Goal: Task Accomplishment & Management: Manage account settings

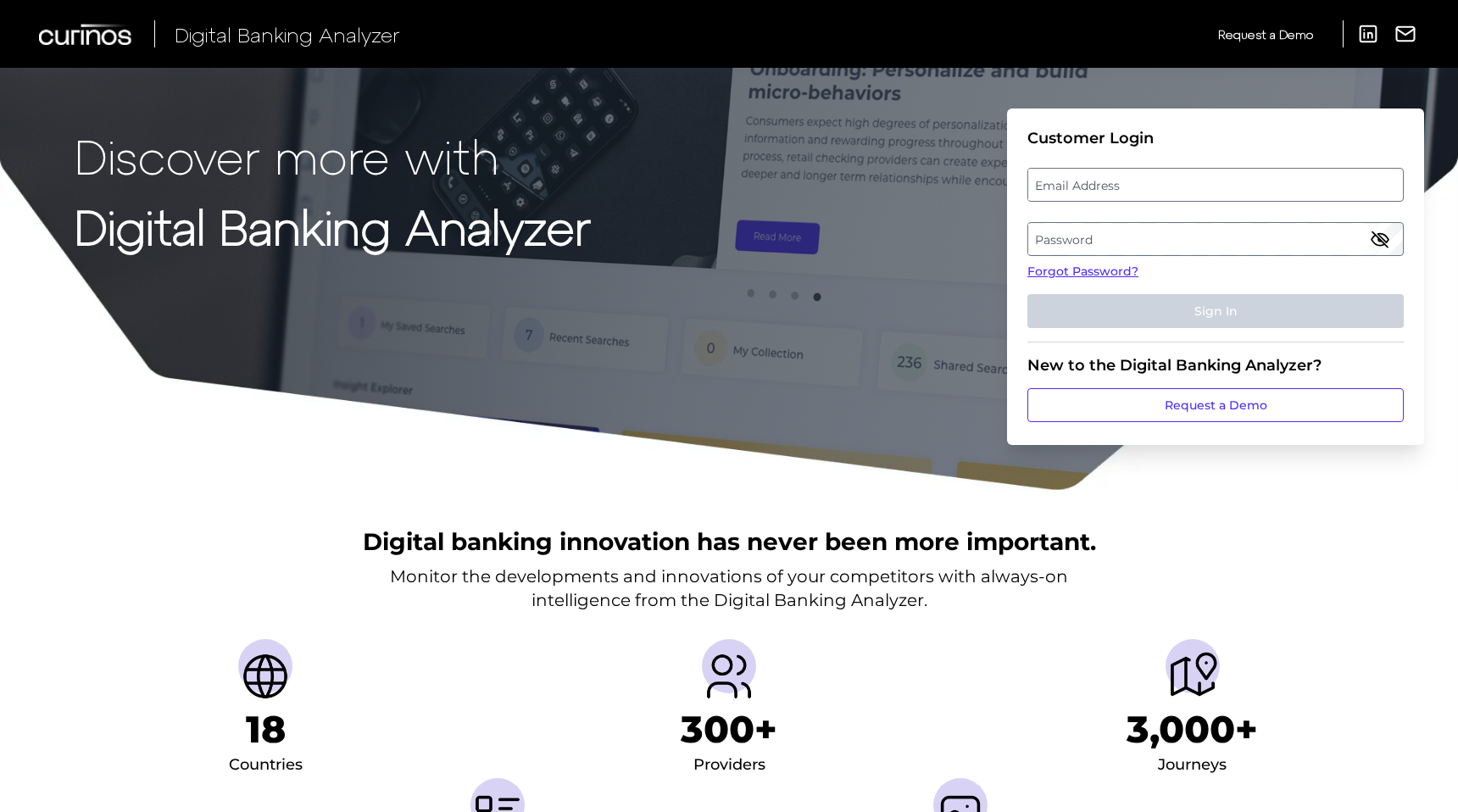
click at [1227, 181] on label "Email Address" at bounding box center [1214, 185] width 374 height 31
click at [1227, 181] on input "email" at bounding box center [1215, 185] width 377 height 34
click at [1227, 181] on input "Email Address" at bounding box center [1215, 185] width 377 height 34
type input "[EMAIL_ADDRESS][DOMAIN_NAME]"
click at [1074, 232] on label "Password" at bounding box center [1214, 238] width 374 height 31
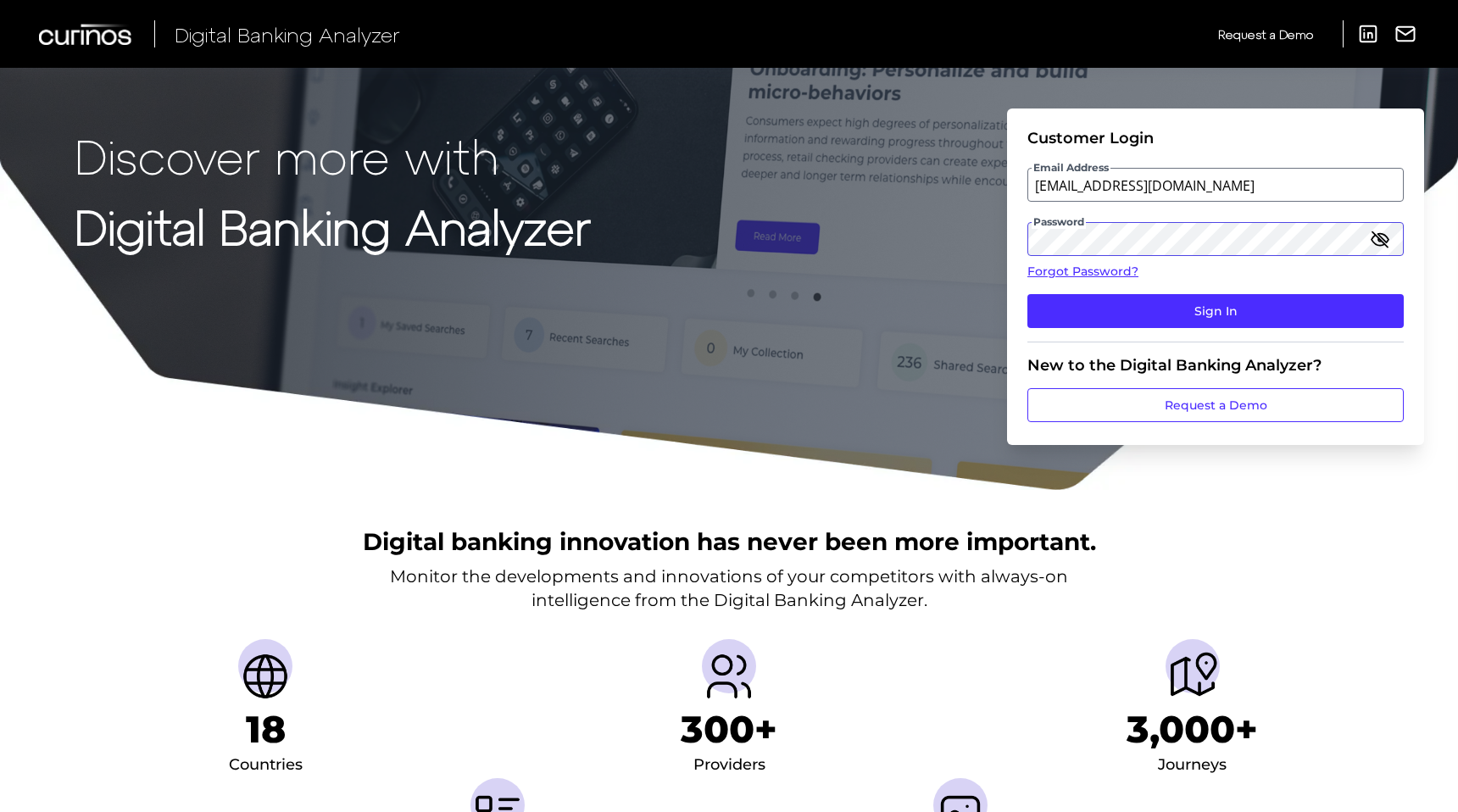
click at [1027, 294] on button "Sign In" at bounding box center [1215, 311] width 377 height 34
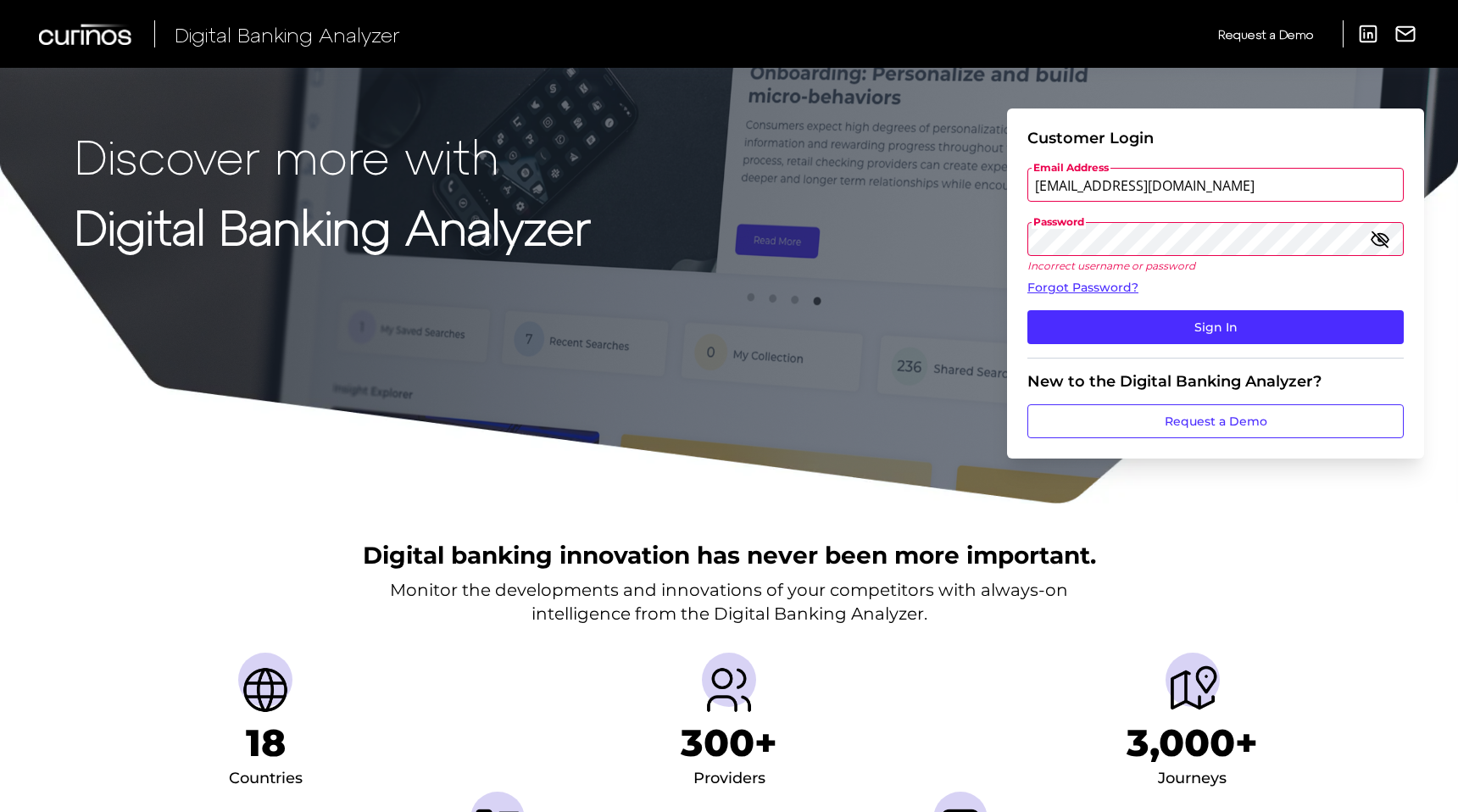
click at [1002, 234] on div "Discover more with Digital Banking Analyzer Customer Login Email Address [EMAIL…" at bounding box center [729, 252] width 1458 height 505
click at [1027, 311] on button "Sign In" at bounding box center [1215, 327] width 377 height 34
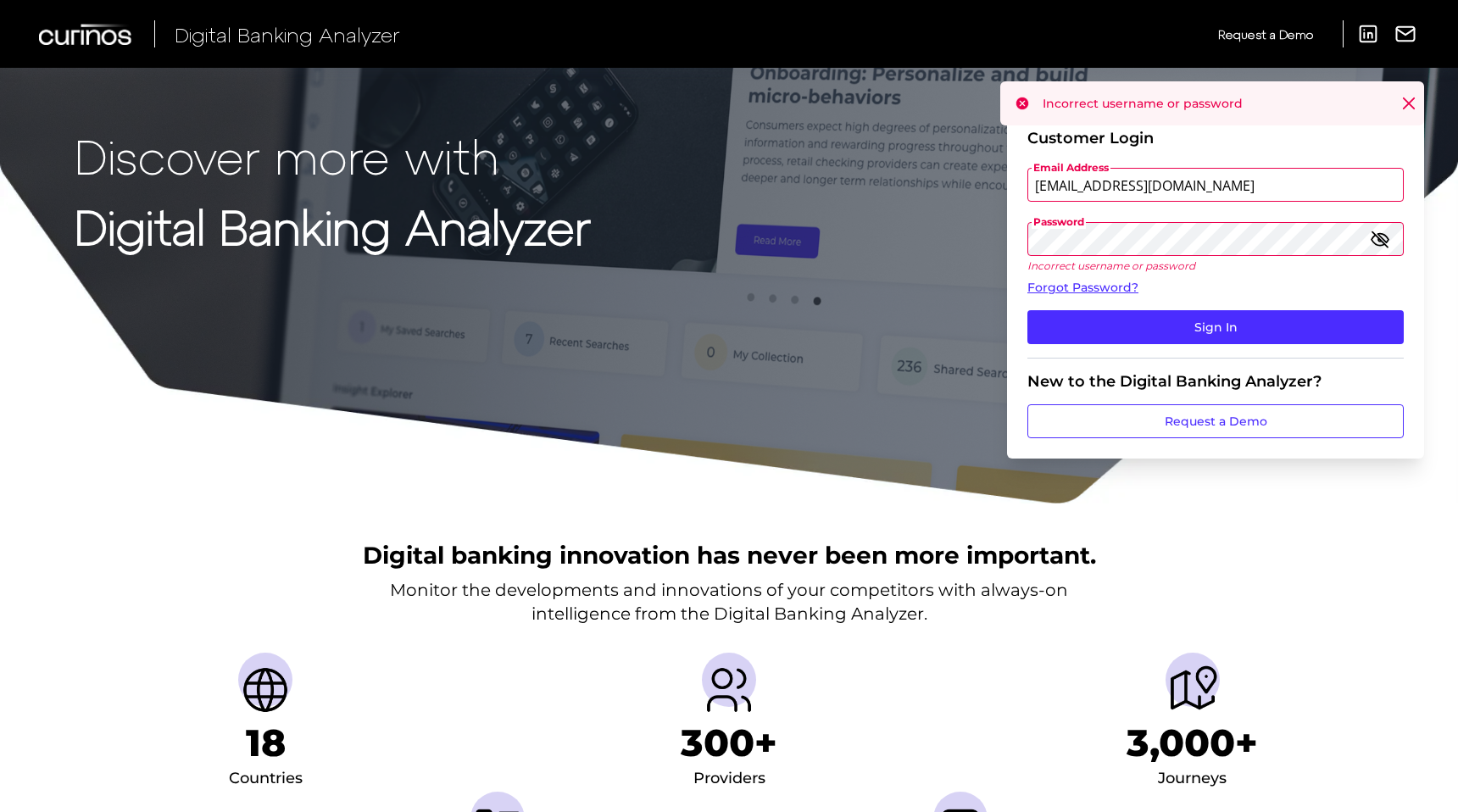
click at [1023, 232] on form "Customer Login Email Address [EMAIL_ADDRESS][DOMAIN_NAME] Password Incorrect us…" at bounding box center [1215, 283] width 417 height 350
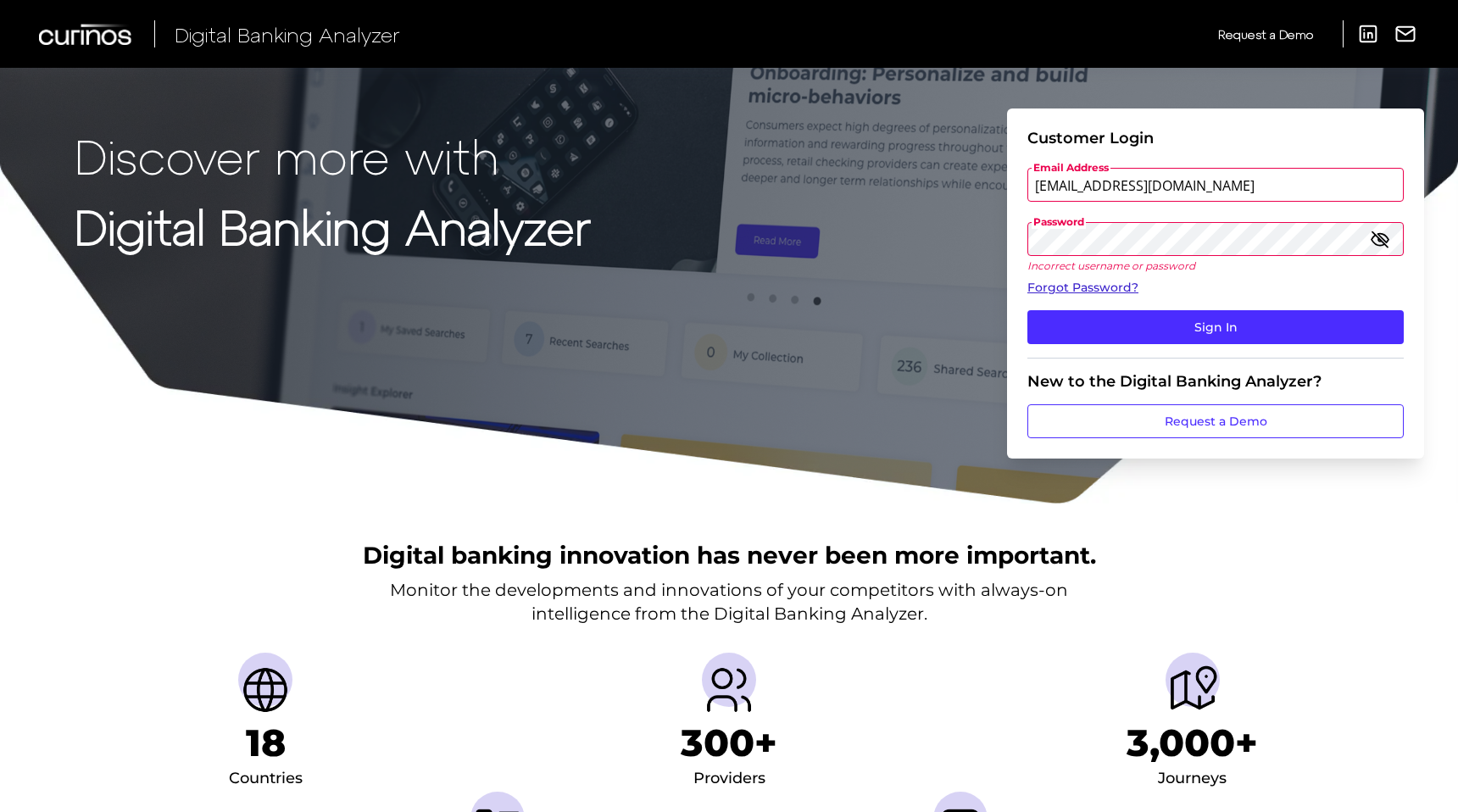
click at [1125, 288] on link "Forgot Password?" at bounding box center [1215, 288] width 377 height 18
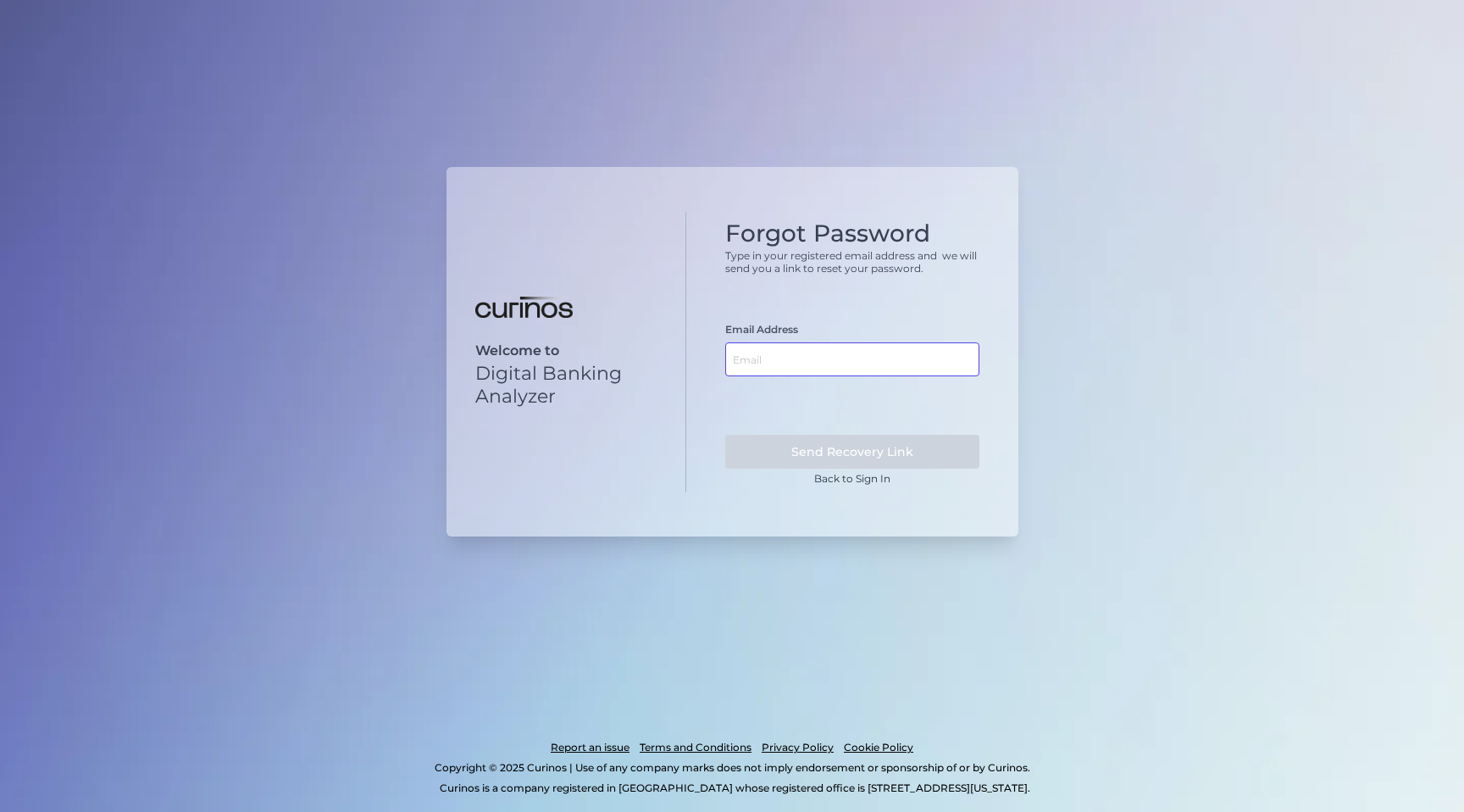
click at [838, 362] on input "text" at bounding box center [852, 359] width 254 height 34
type input "olaniyi"
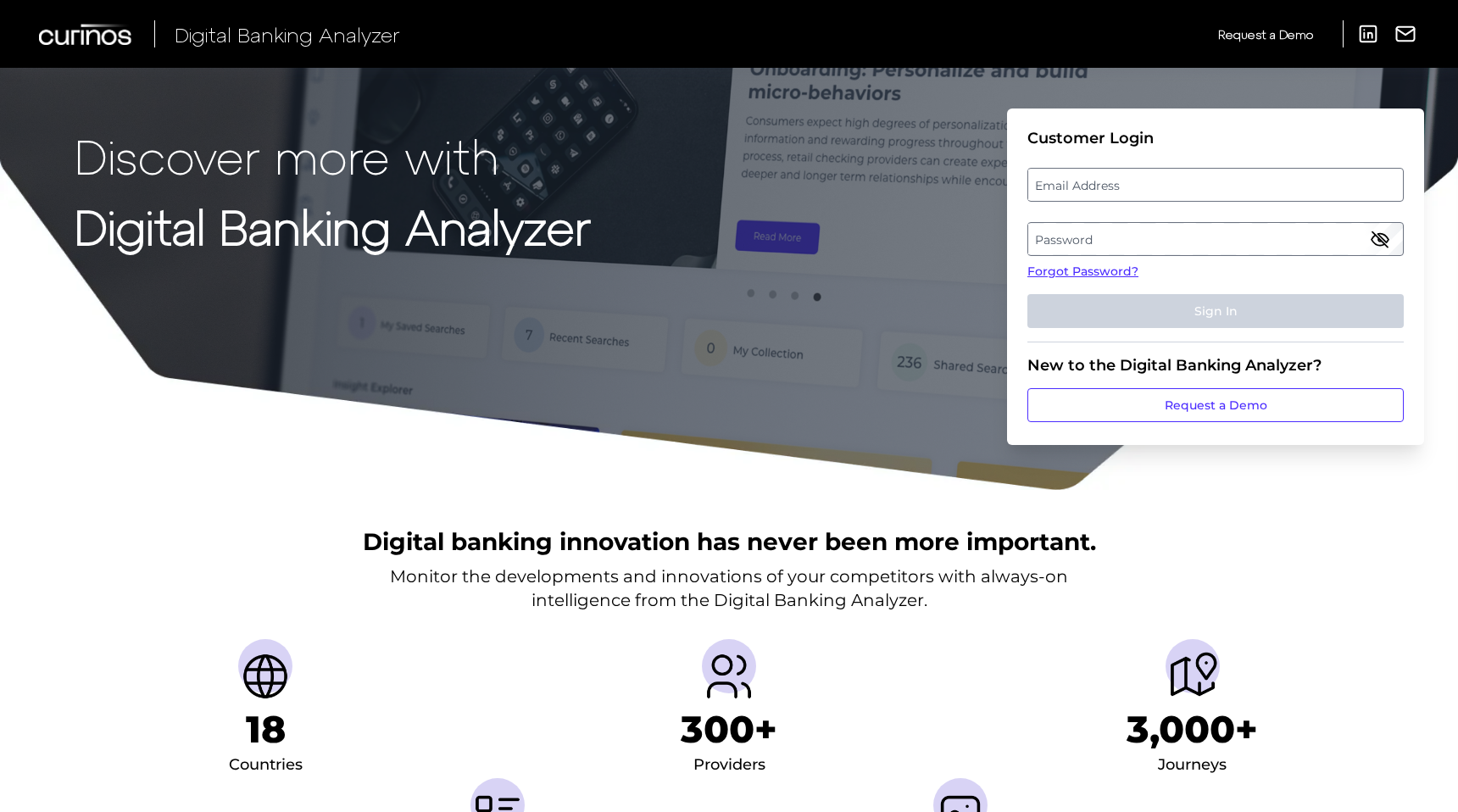
click at [1143, 180] on label "Email Address" at bounding box center [1214, 185] width 374 height 31
click at [1143, 180] on input "email" at bounding box center [1215, 185] width 377 height 34
type input "[EMAIL_ADDRESS][DOMAIN_NAME]"
click at [1205, 224] on label "Password" at bounding box center [1214, 238] width 374 height 31
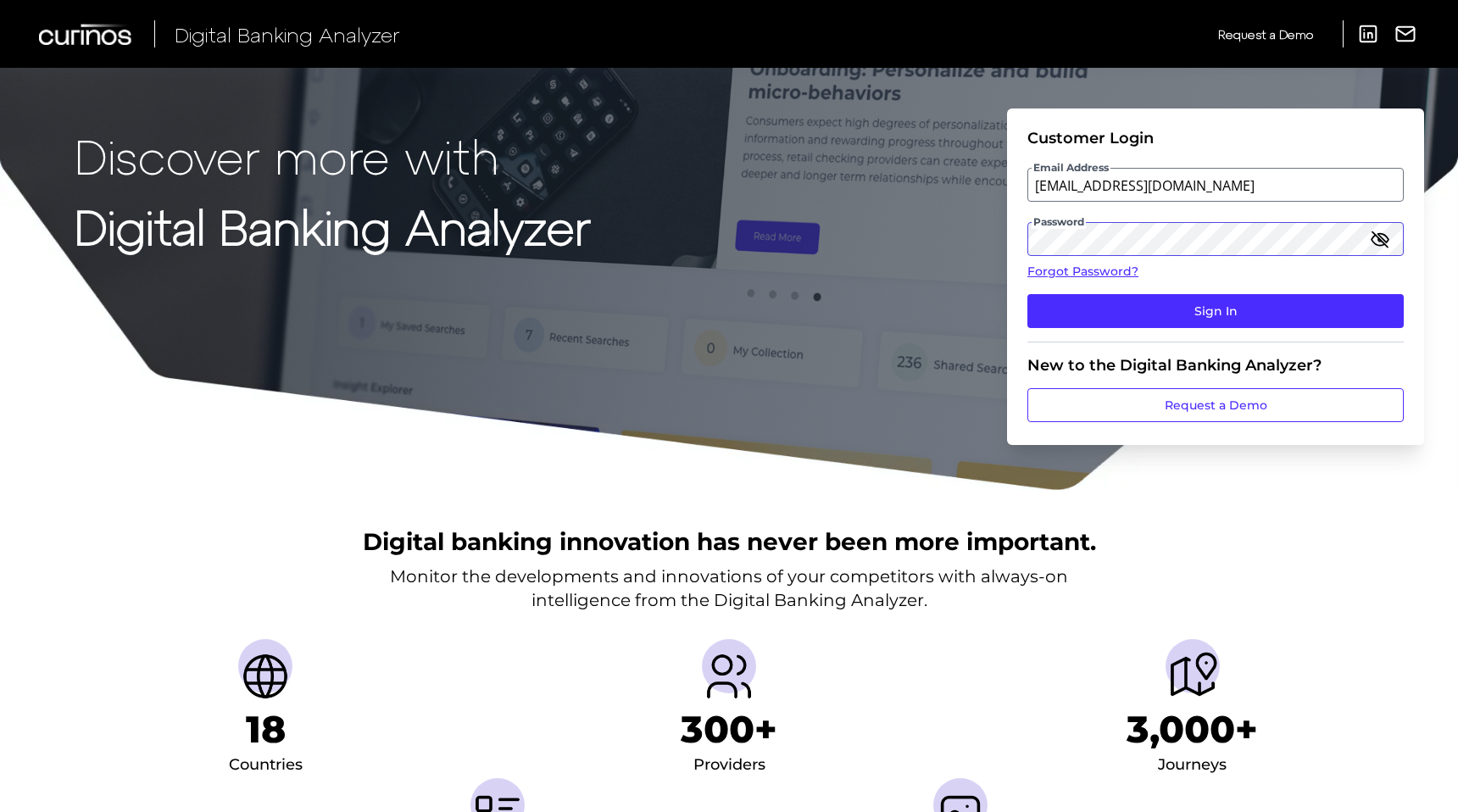
click at [1027, 294] on button "Sign In" at bounding box center [1215, 311] width 377 height 34
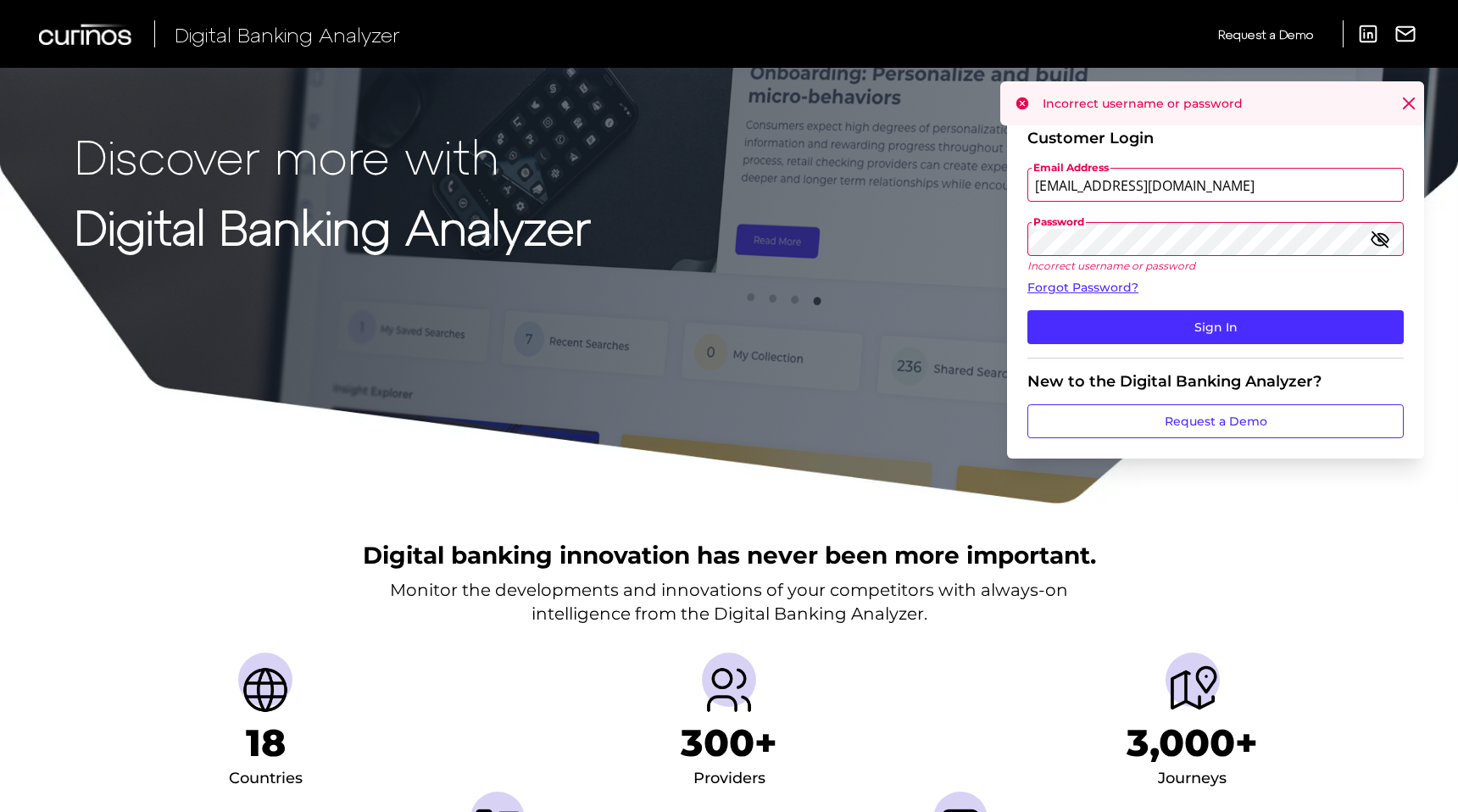
drag, startPoint x: 1238, startPoint y: 191, endPoint x: 939, endPoint y: 172, distance: 299.6
click at [939, 172] on div "Discover more with Digital Banking Analyzer Customer Login Email Address olaniy…" at bounding box center [729, 252] width 1458 height 505
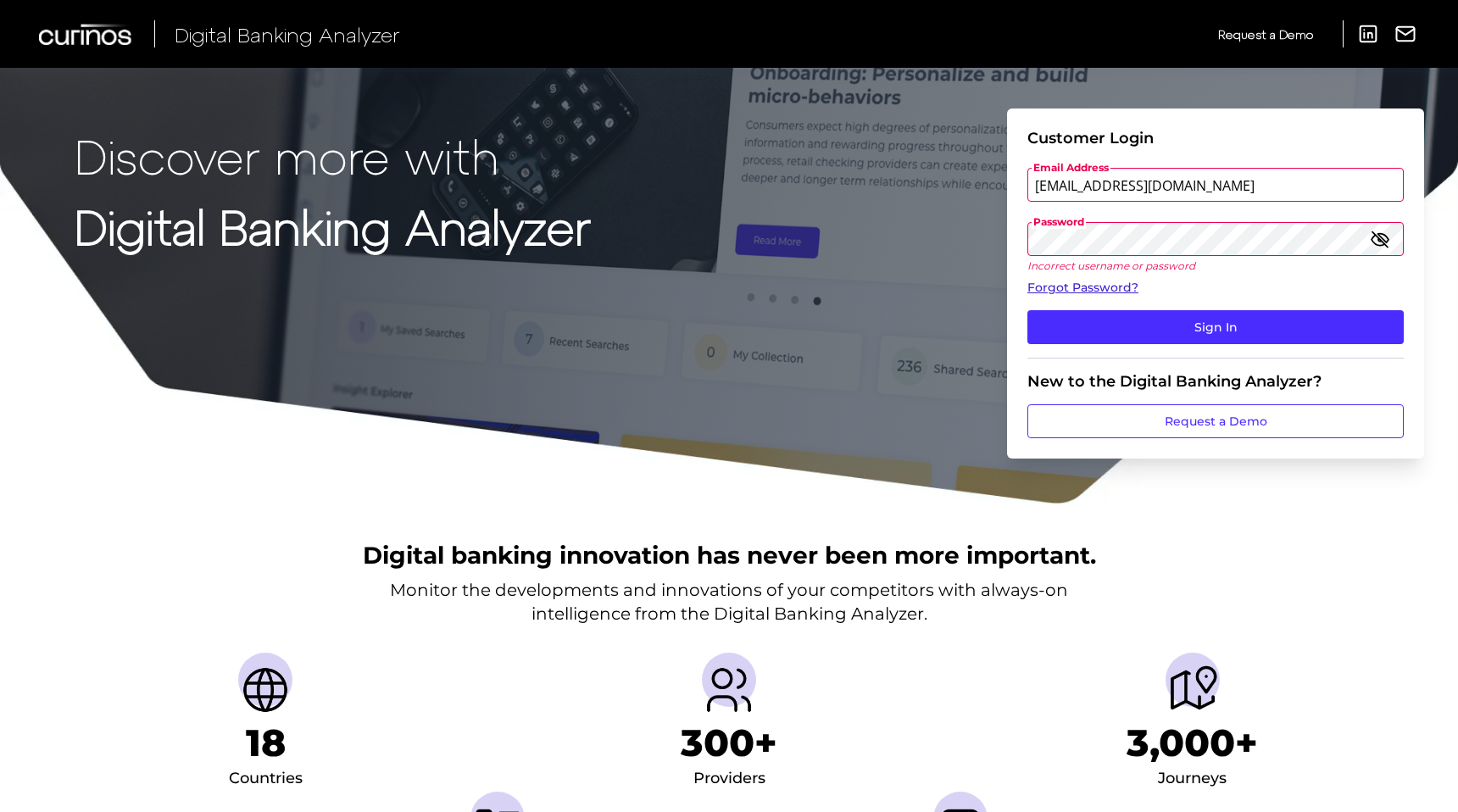
click at [1054, 288] on link "Forgot Password?" at bounding box center [1215, 288] width 377 height 18
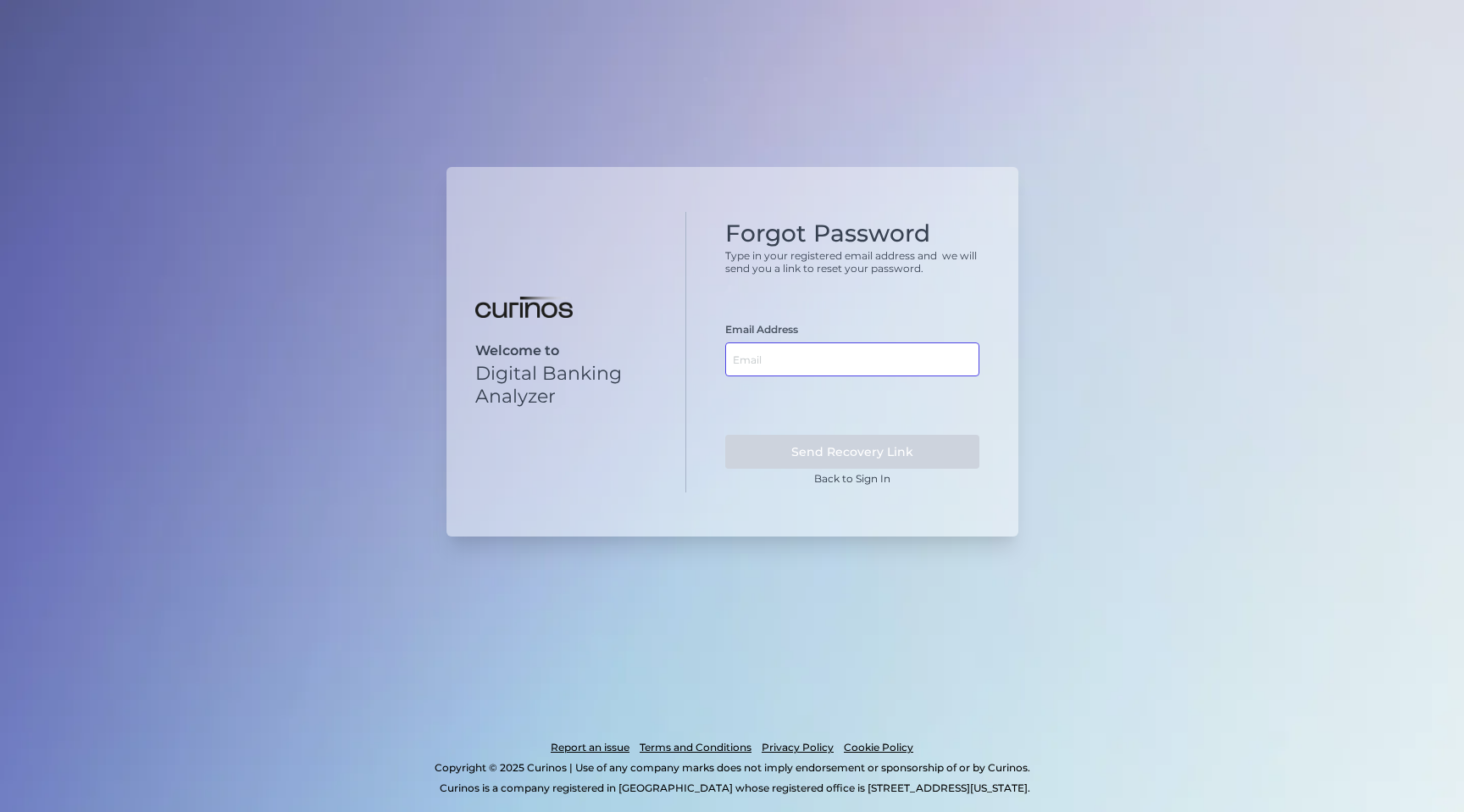
click at [903, 368] on input "text" at bounding box center [852, 359] width 254 height 34
paste input "[EMAIL_ADDRESS][DOMAIN_NAME]"
type input "[EMAIL_ADDRESS][DOMAIN_NAME]"
click at [910, 445] on button "Send Recovery Link" at bounding box center [852, 451] width 254 height 34
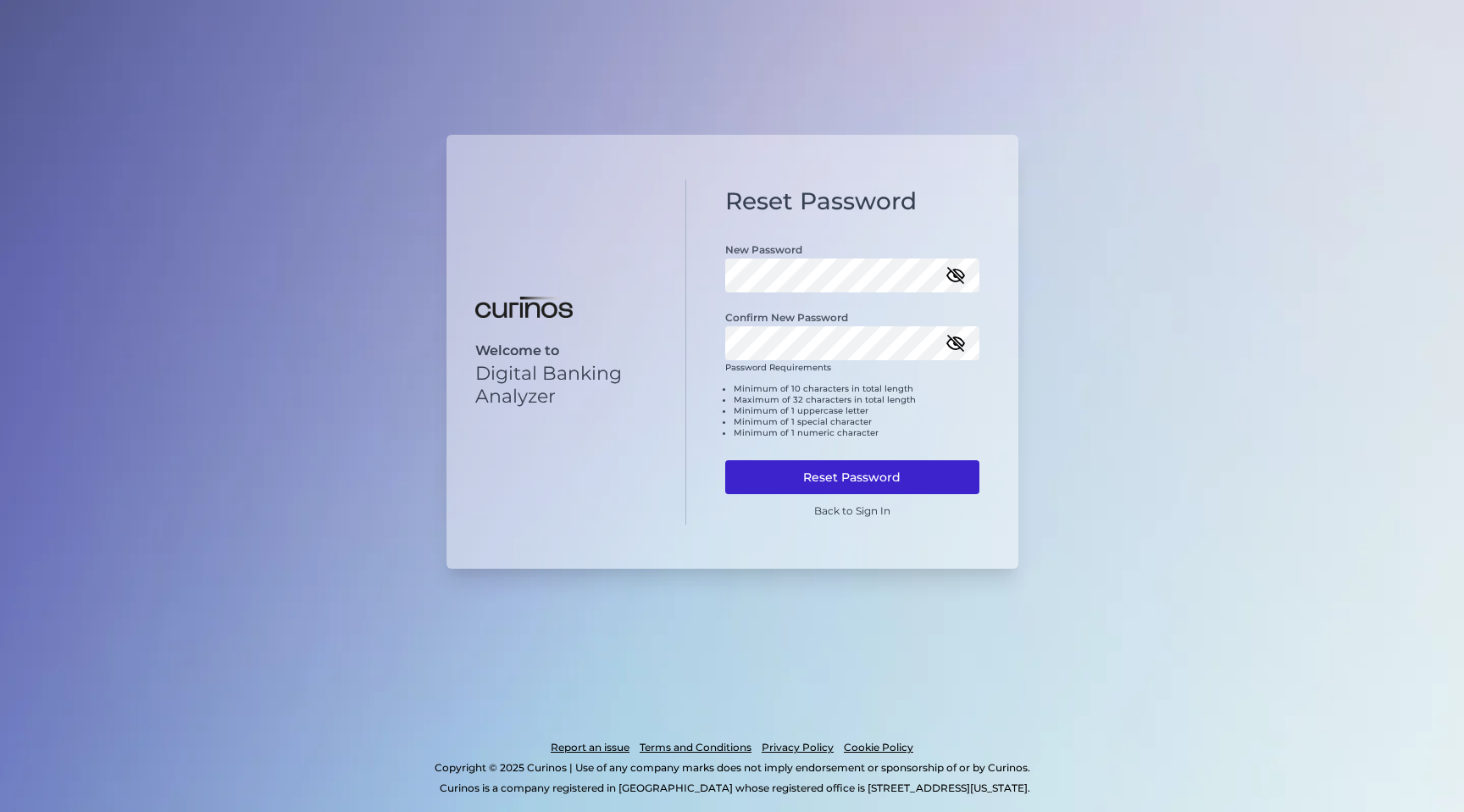
click at [854, 479] on button "Reset Password" at bounding box center [852, 477] width 254 height 34
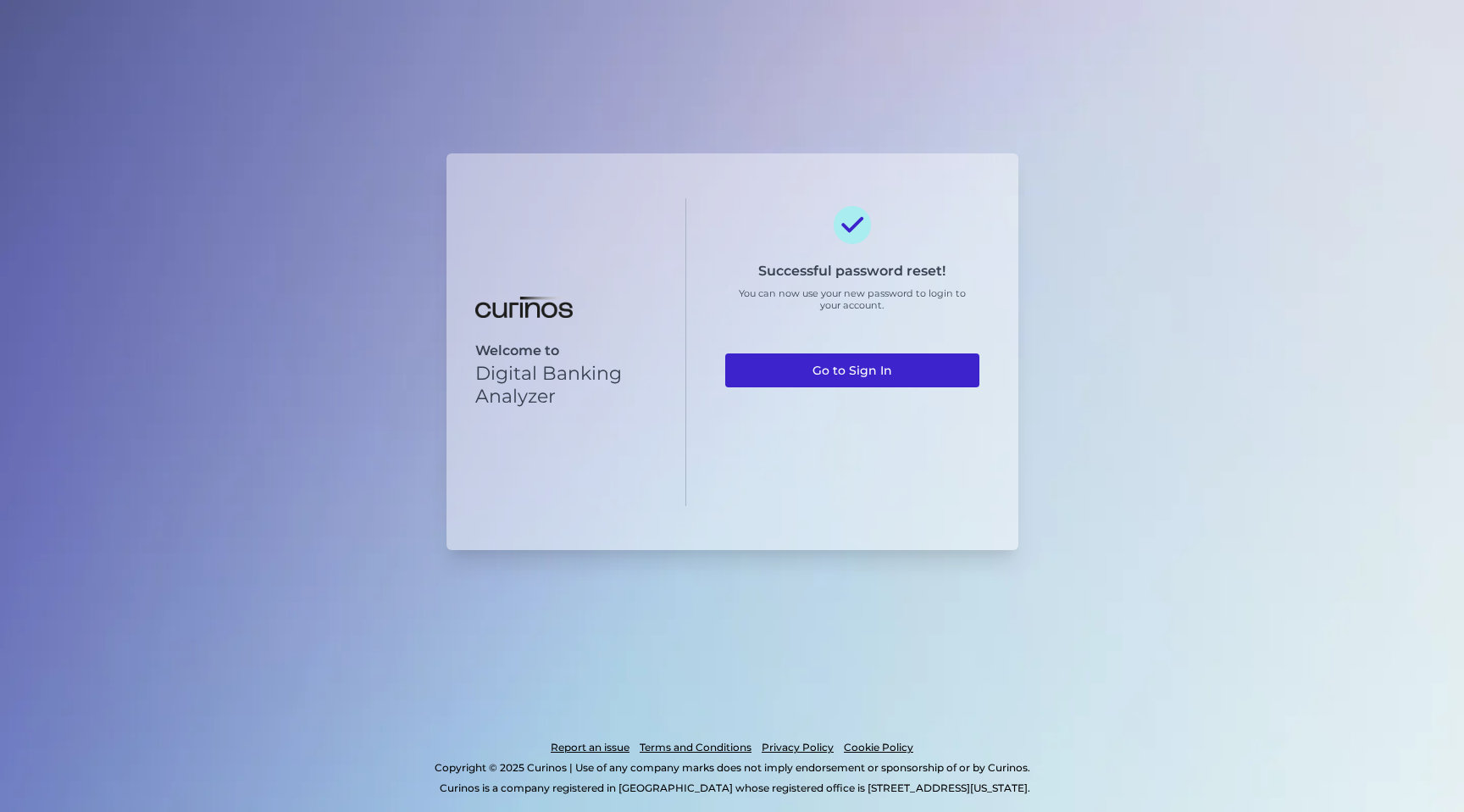
drag, startPoint x: 895, startPoint y: 386, endPoint x: 894, endPoint y: 376, distance: 10.0
click at [894, 375] on link "Go to Sign In" at bounding box center [852, 370] width 254 height 34
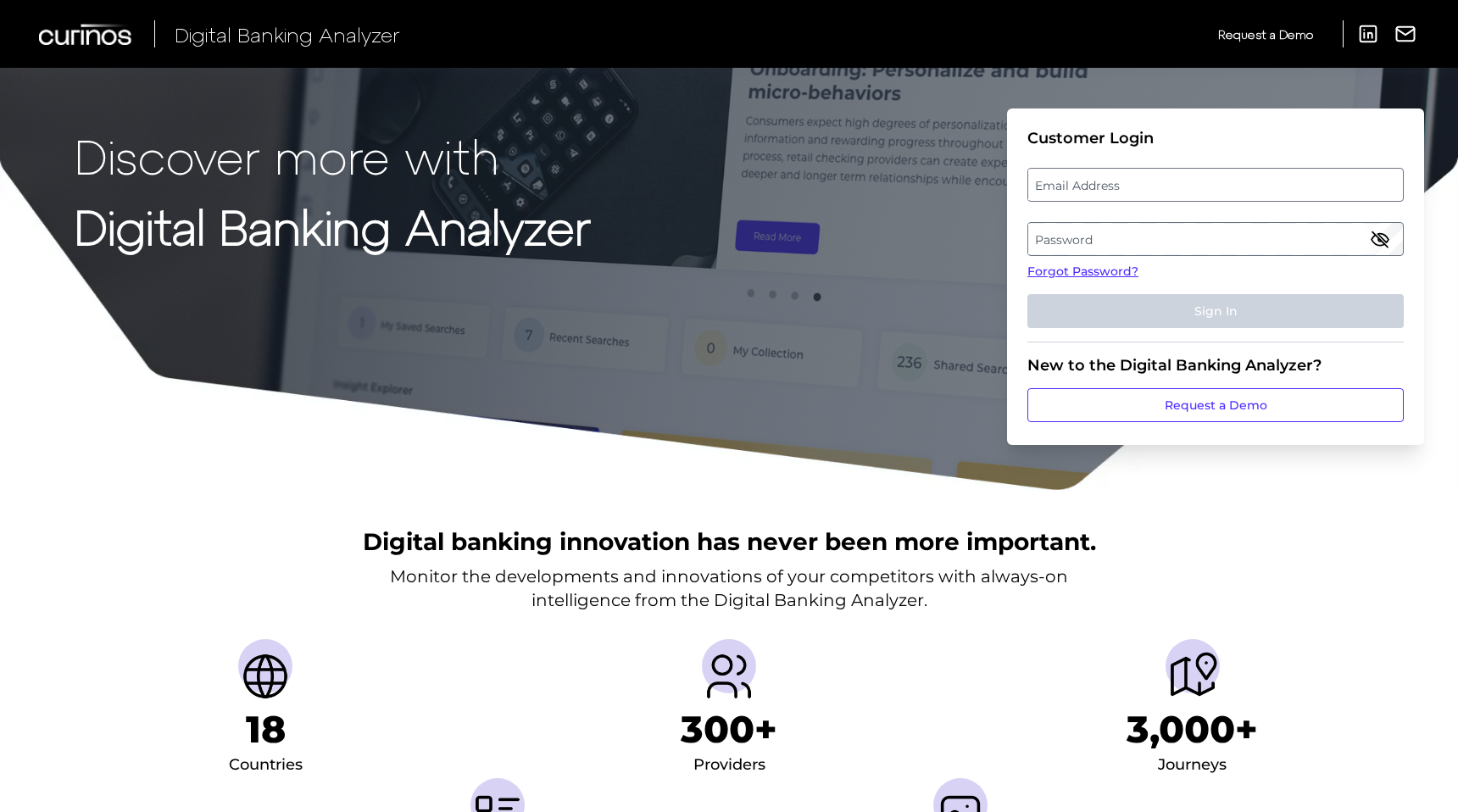
click at [1145, 178] on label "Email Address" at bounding box center [1214, 185] width 374 height 31
click at [1145, 178] on input "email" at bounding box center [1215, 185] width 377 height 34
type input "[EMAIL_ADDRESS][DOMAIN_NAME]"
click at [1161, 245] on label "Password" at bounding box center [1214, 238] width 374 height 31
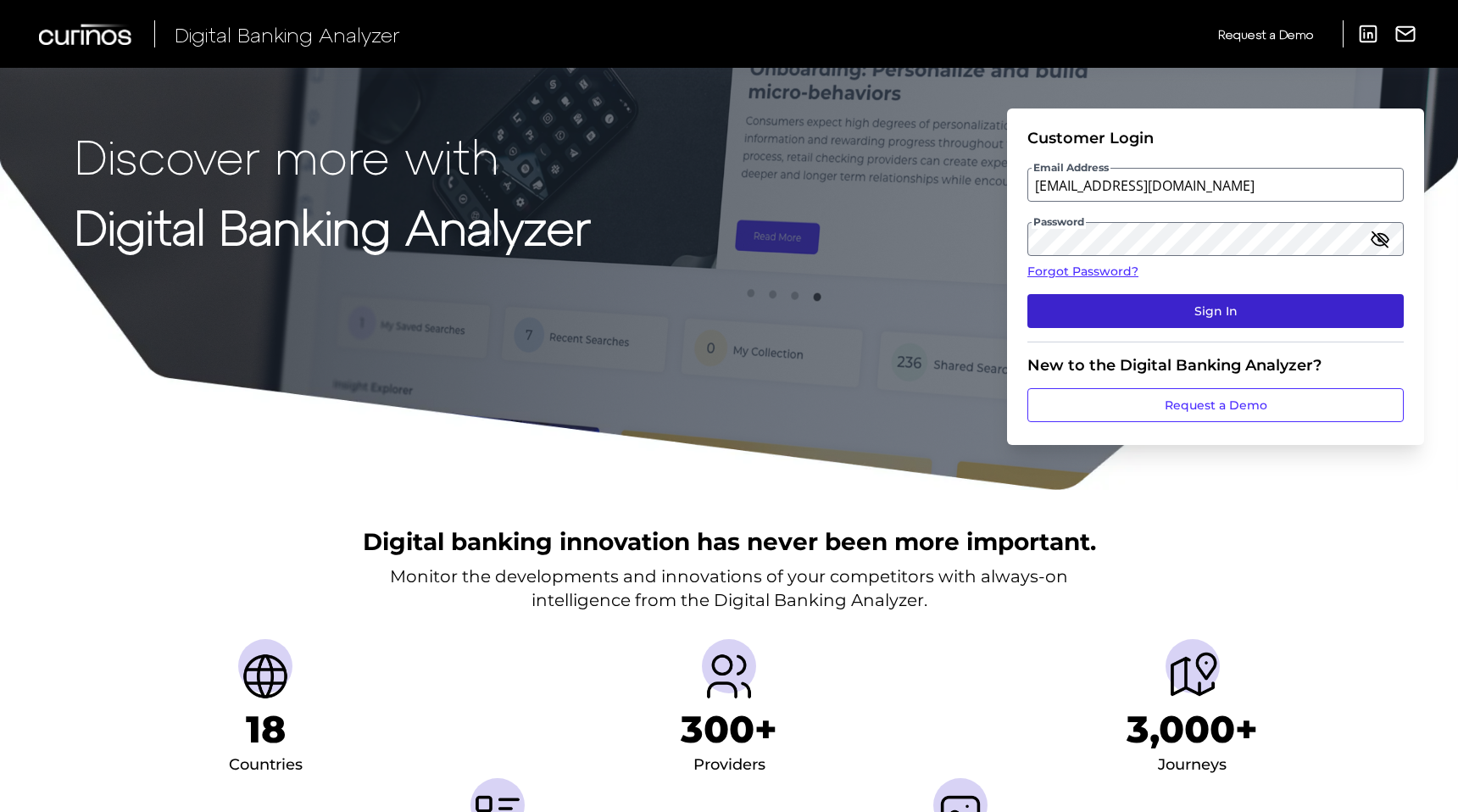
click at [1209, 312] on button "Sign In" at bounding box center [1215, 311] width 377 height 34
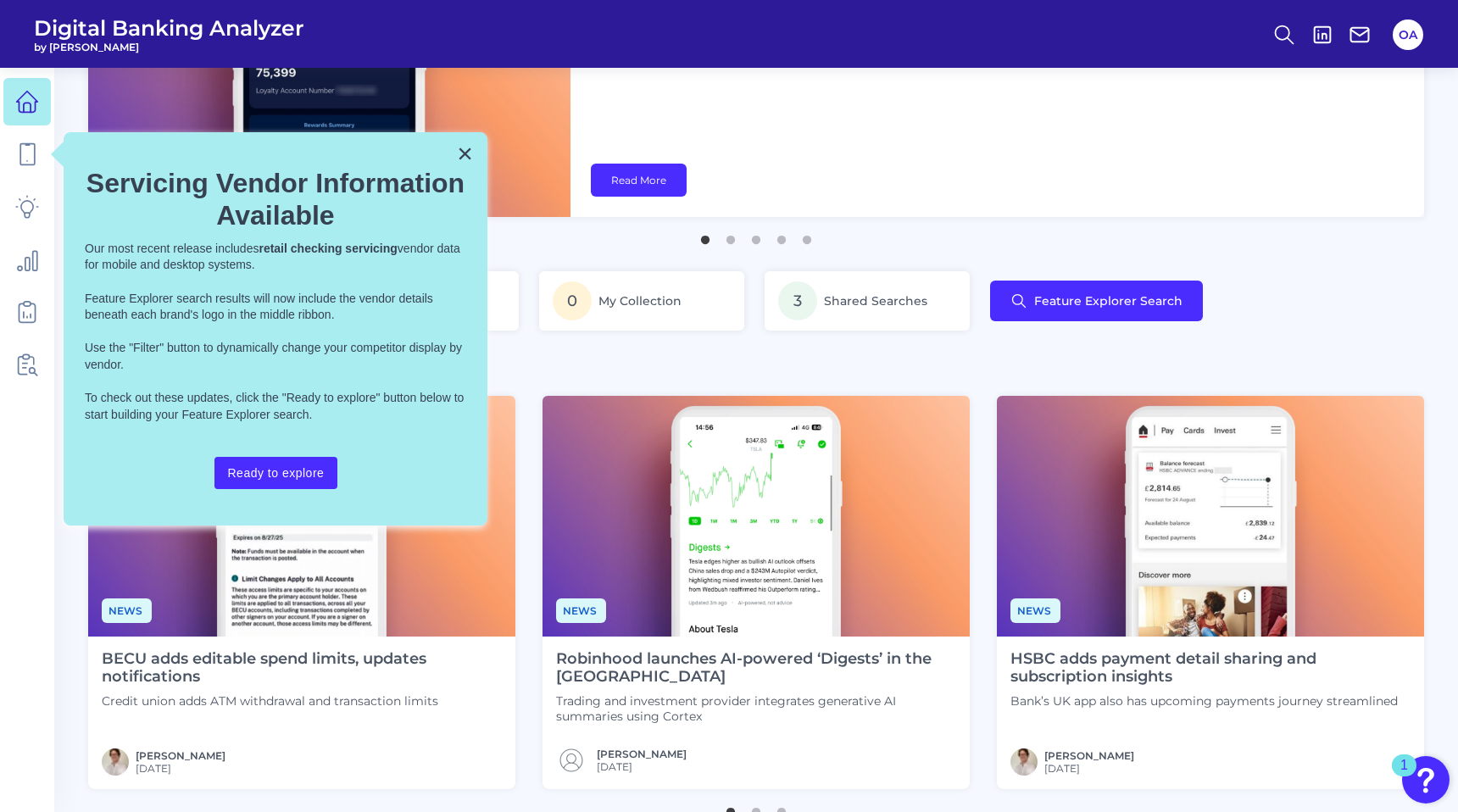
scroll to position [172, 0]
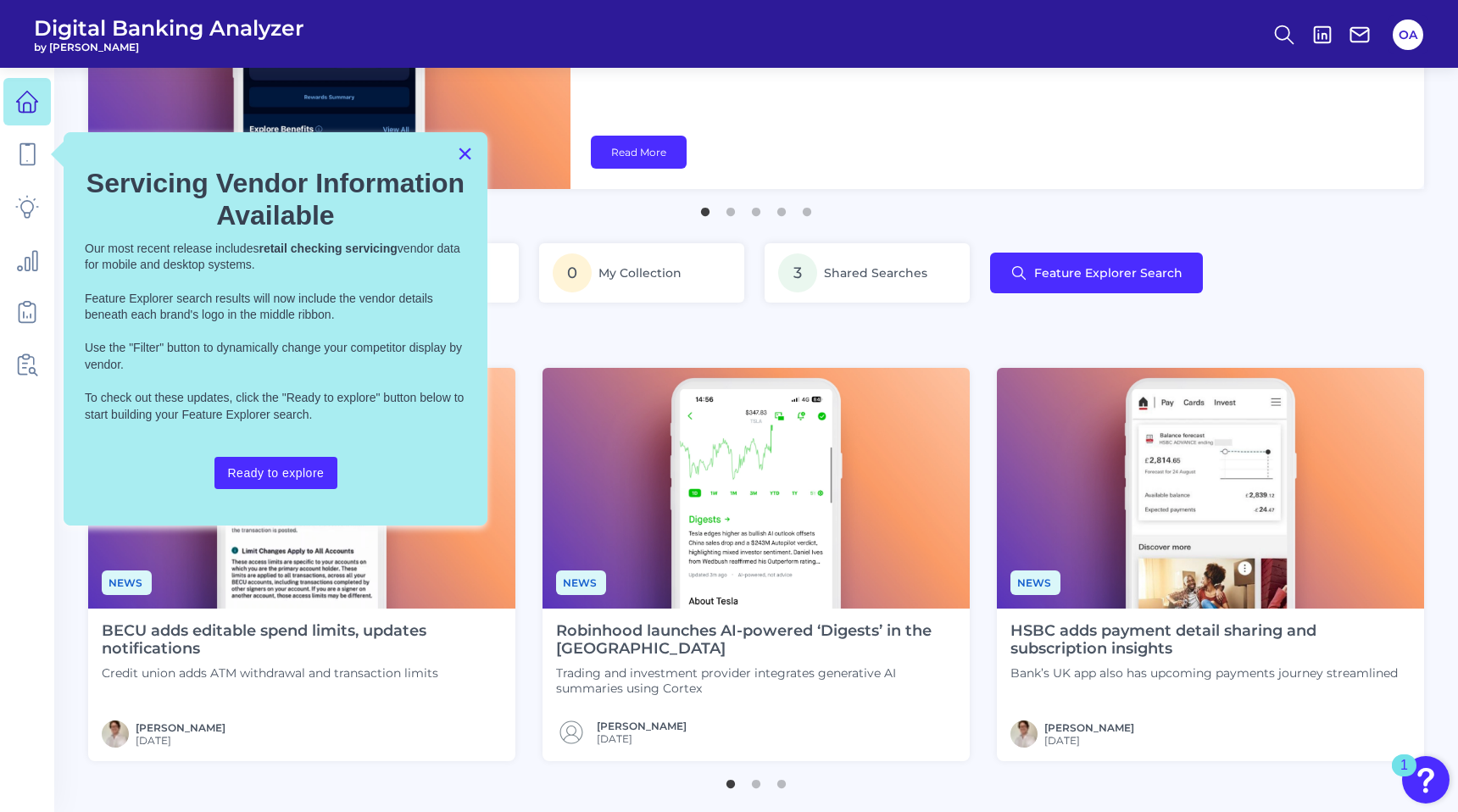
click at [463, 153] on button "×" at bounding box center [465, 153] width 16 height 27
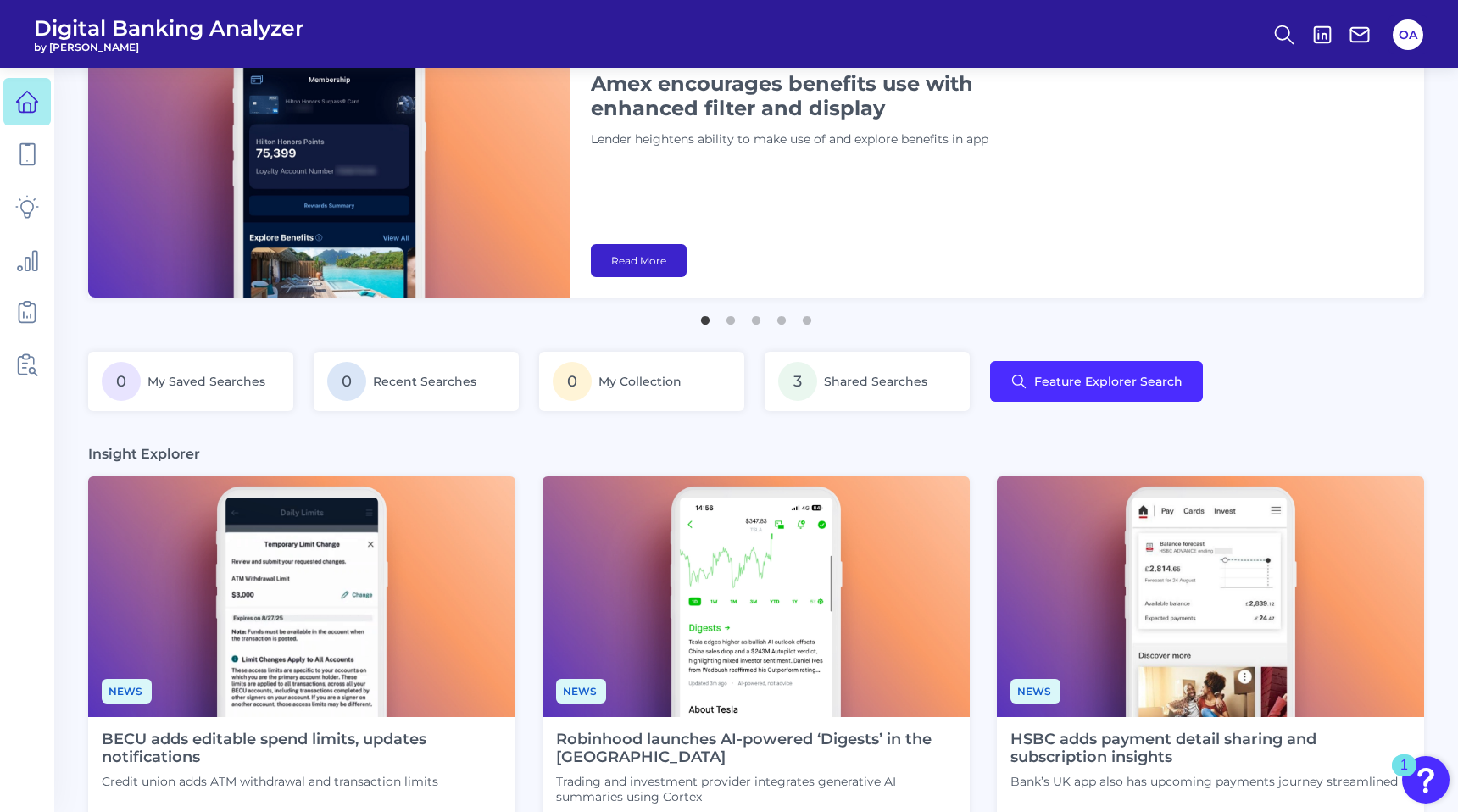
scroll to position [0, 0]
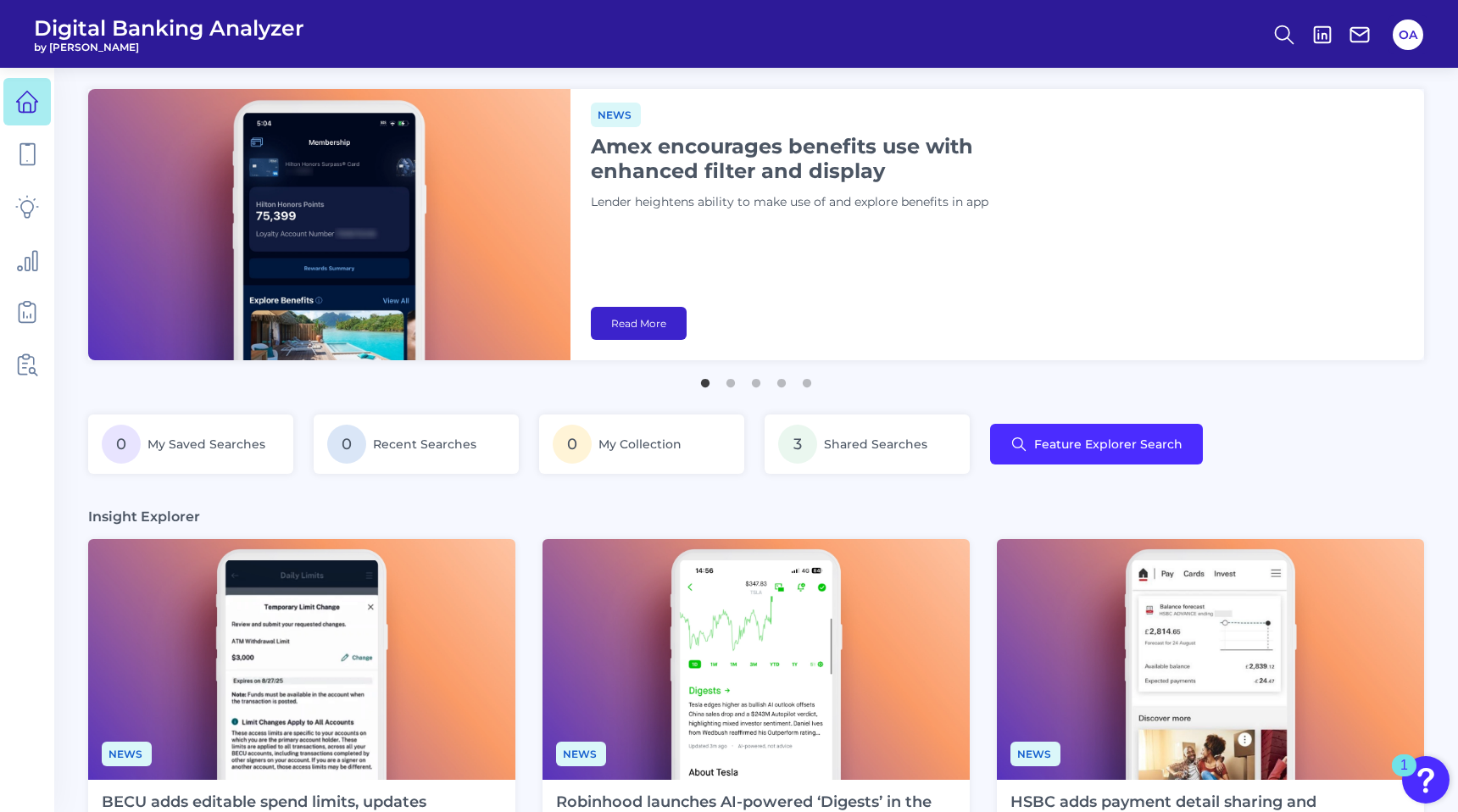
click at [646, 323] on link "Read More" at bounding box center [638, 324] width 96 height 33
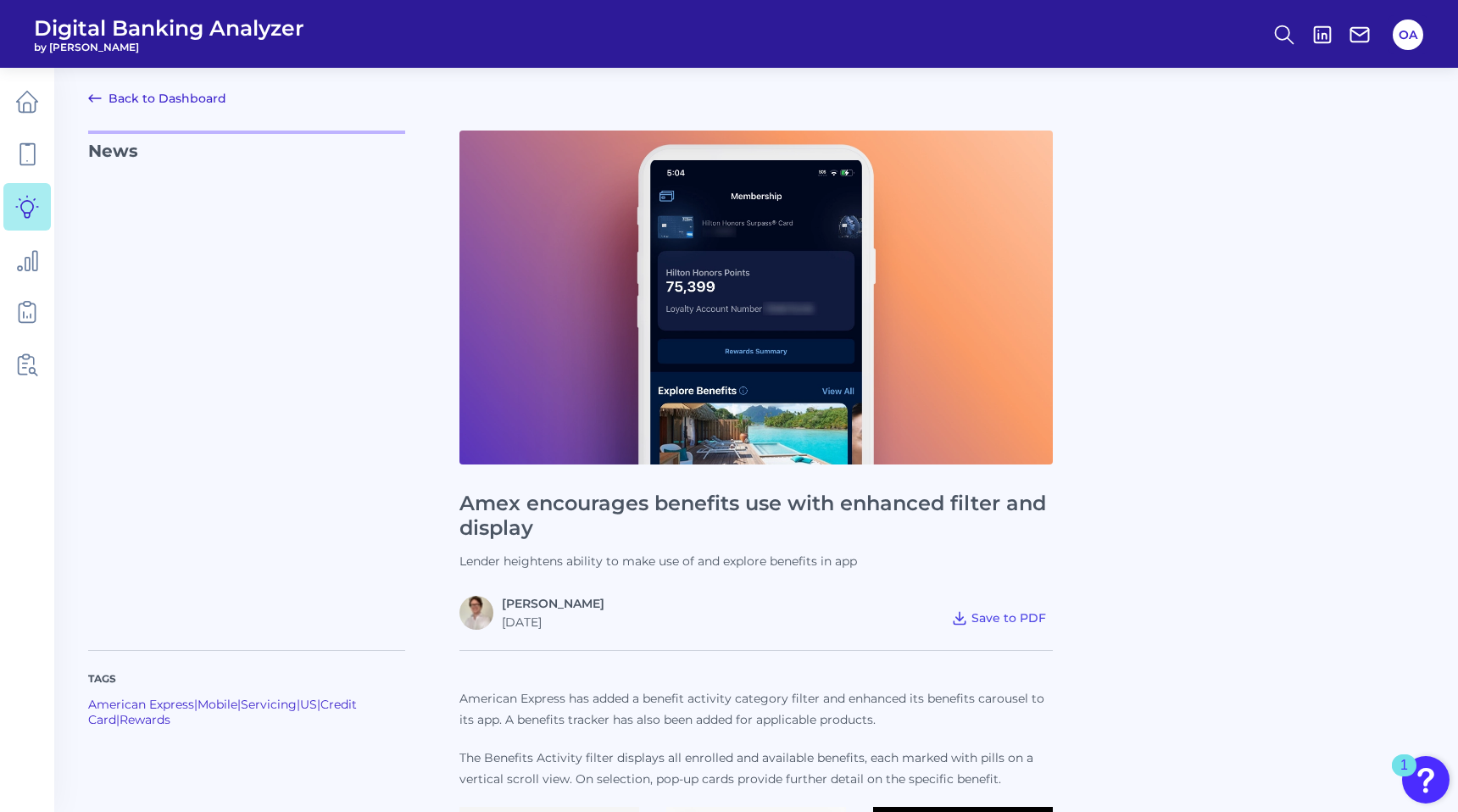
scroll to position [2, 0]
click at [18, 106] on icon at bounding box center [26, 101] width 24 height 24
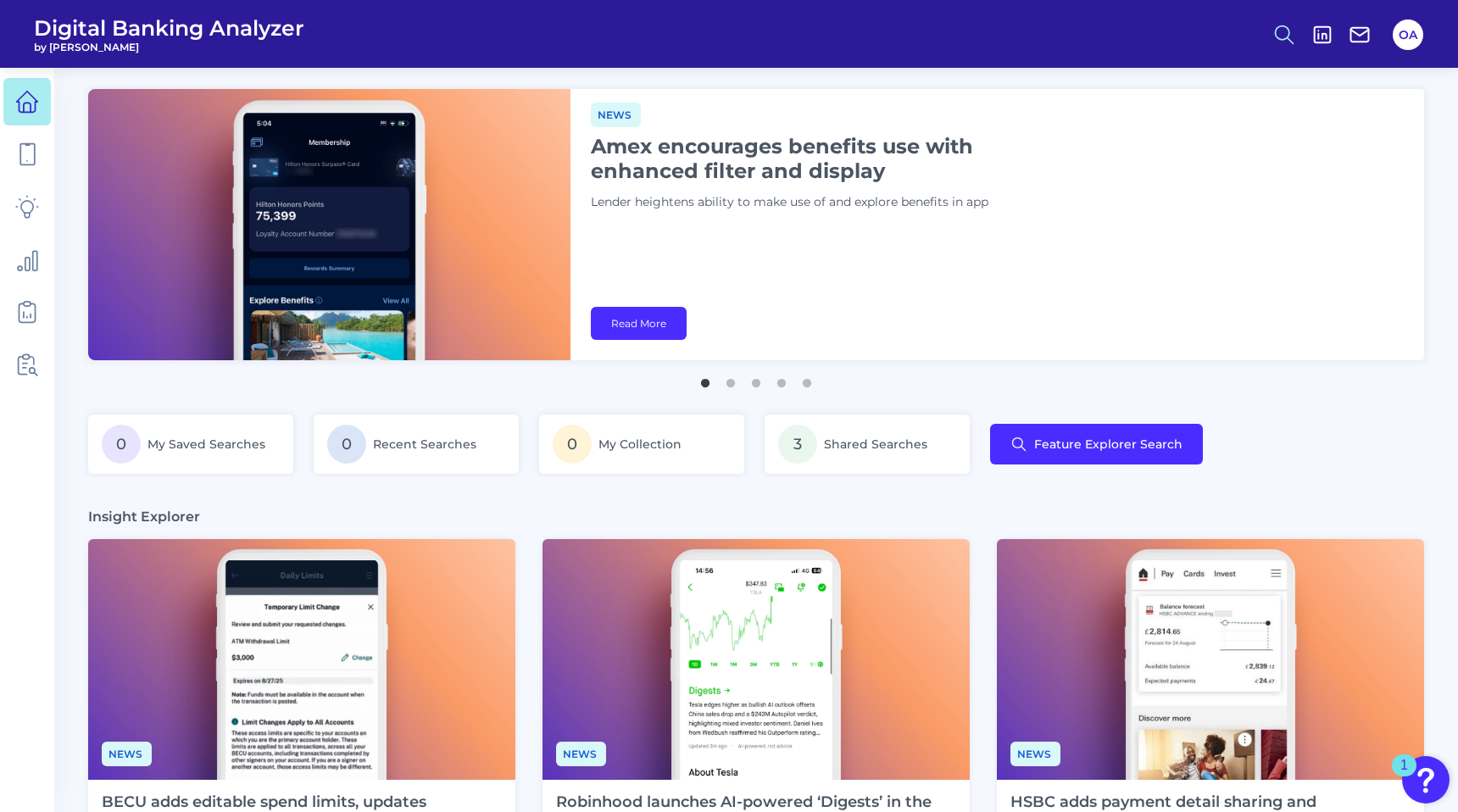
click at [1277, 41] on icon at bounding box center [1284, 34] width 24 height 24
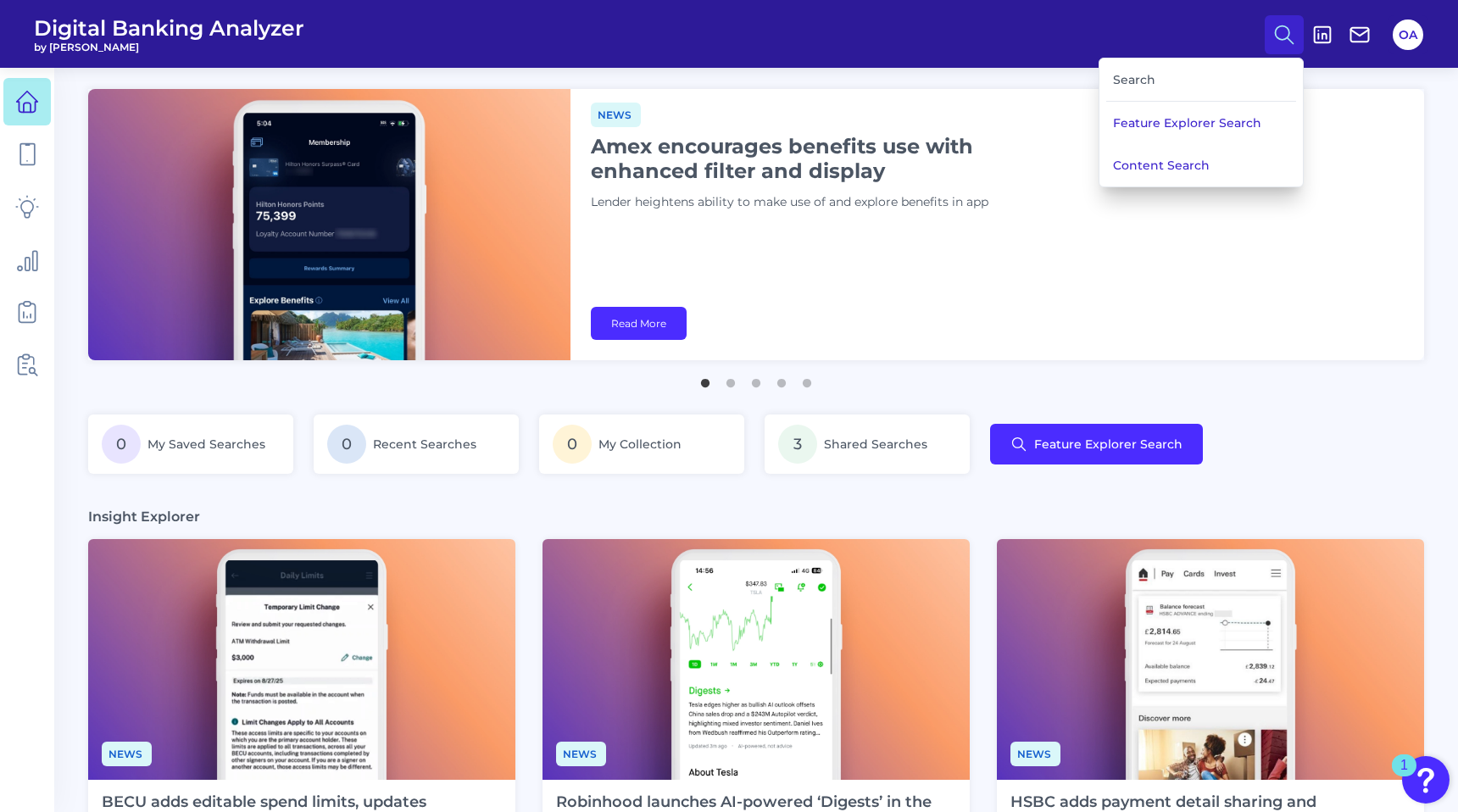
click at [1190, 76] on div "Search" at bounding box center [1201, 79] width 190 height 43
click at [1137, 83] on div "Search" at bounding box center [1201, 79] width 190 height 43
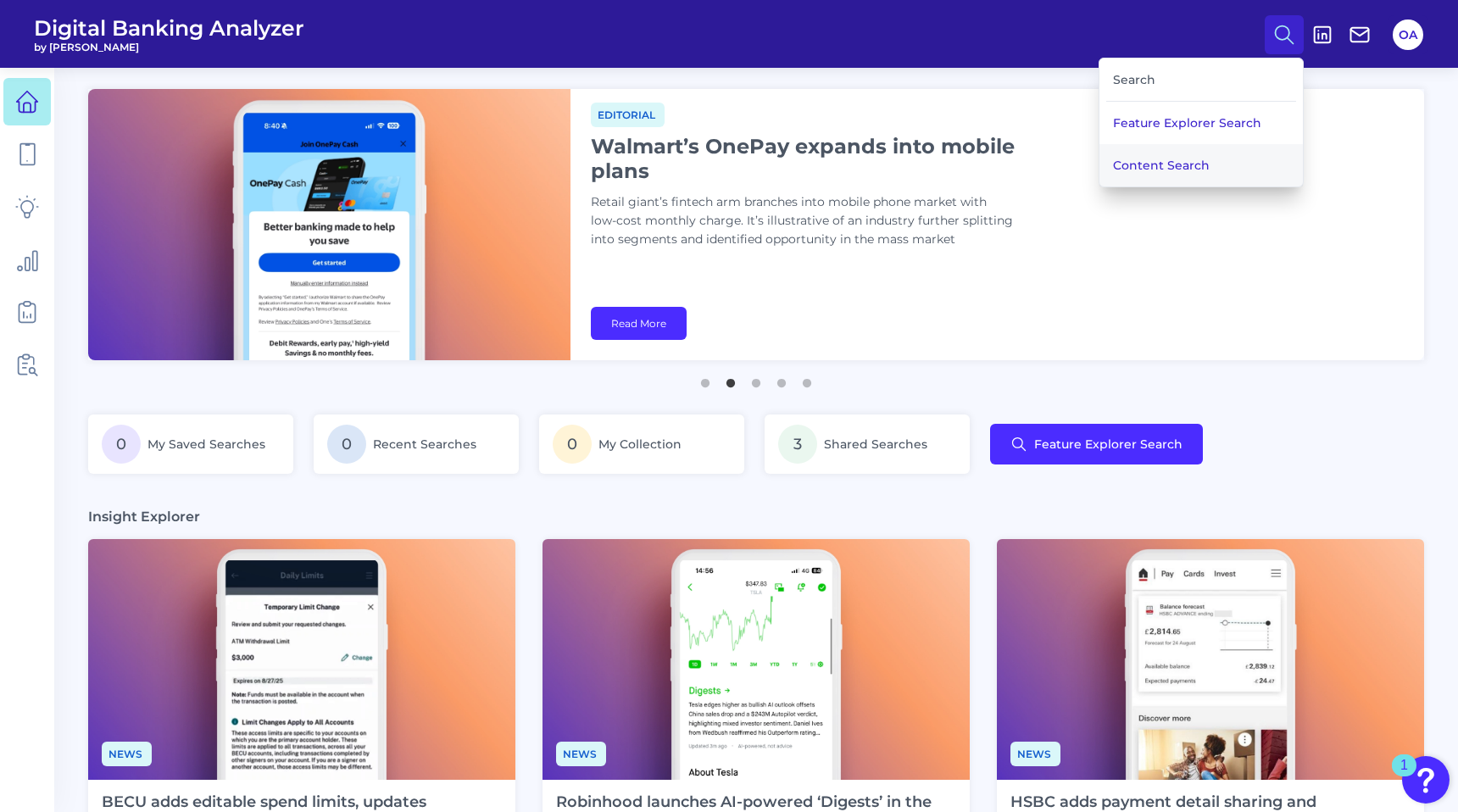
click at [1176, 153] on button "Content Search" at bounding box center [1200, 165] width 203 height 42
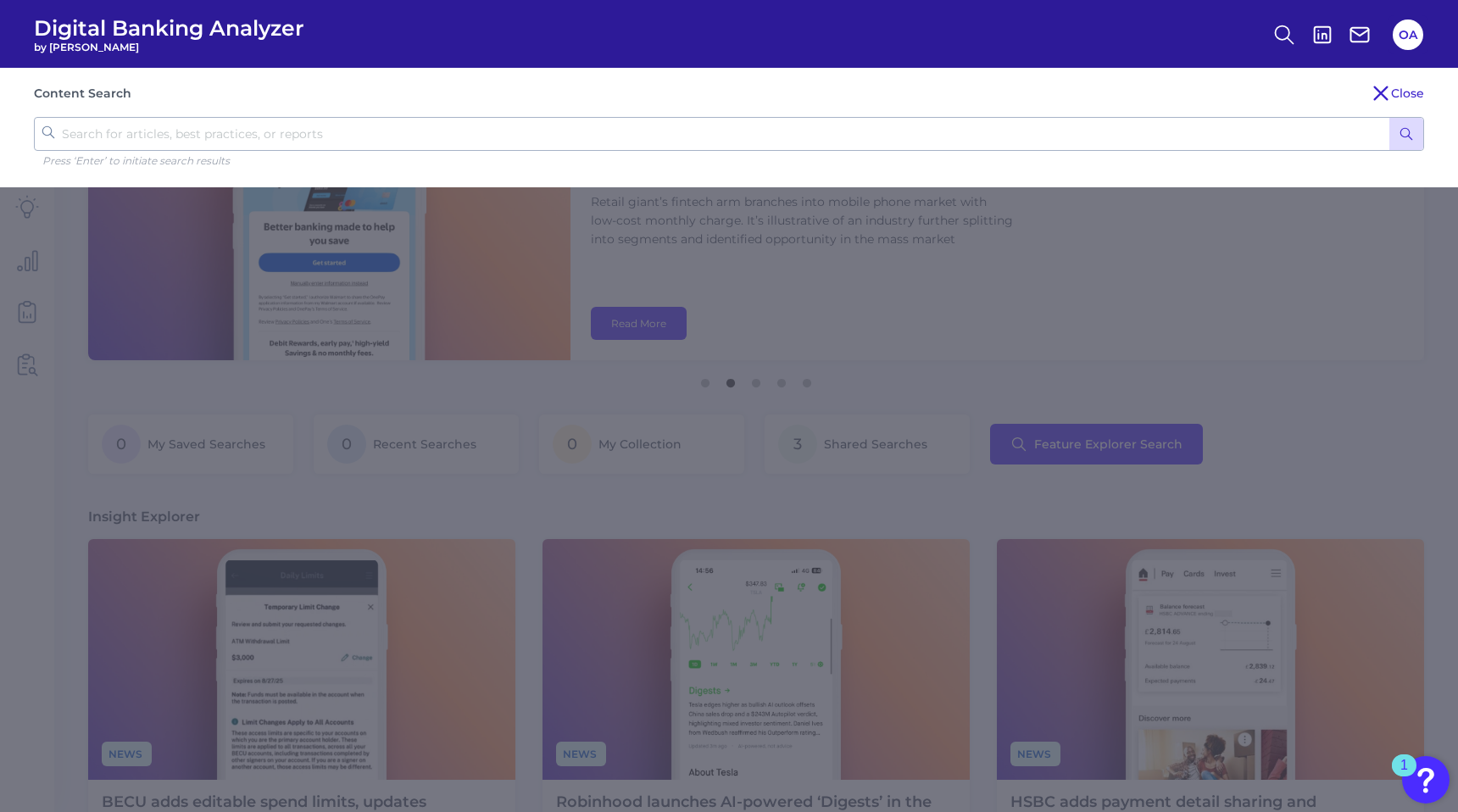
click at [1147, 133] on input "text" at bounding box center [729, 134] width 1390 height 34
type input "form"
click at [1389, 118] on button "submit" at bounding box center [1406, 134] width 34 height 33
